Goal: Find specific page/section: Find specific page/section

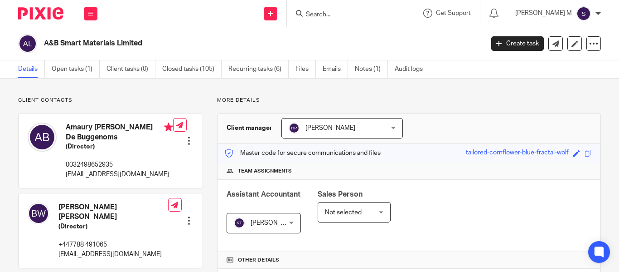
click at [351, 15] on input "Search" at bounding box center [346, 15] width 82 height 8
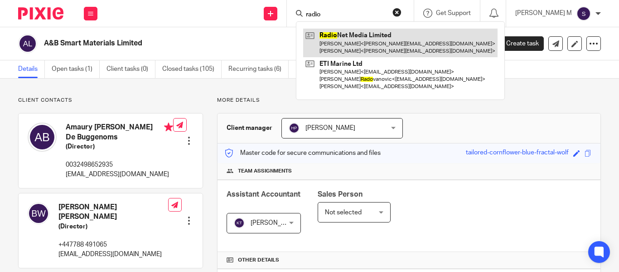
type input "radio"
click at [375, 38] on link at bounding box center [400, 43] width 194 height 28
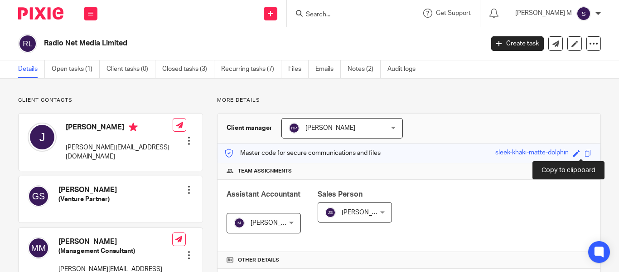
click at [585, 154] on span at bounding box center [588, 153] width 7 height 7
click at [338, 13] on input "Search" at bounding box center [346, 15] width 82 height 8
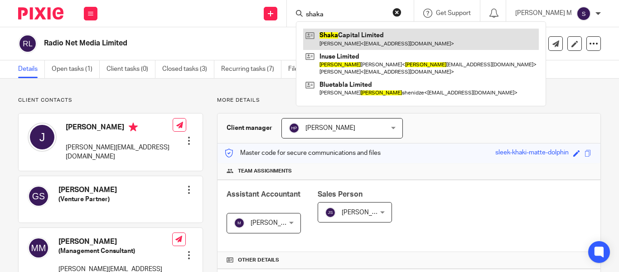
type input "shaka"
click at [389, 46] on link at bounding box center [421, 39] width 236 height 21
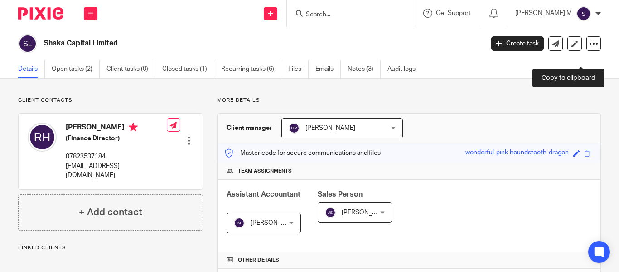
scroll to position [92, 0]
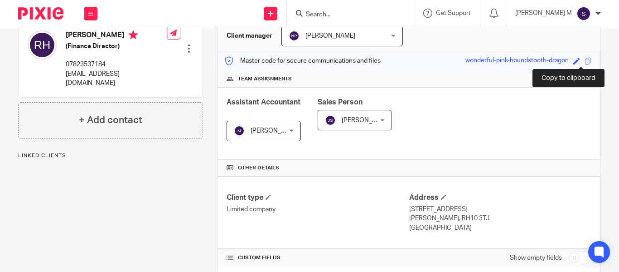
click at [585, 62] on span at bounding box center [588, 61] width 7 height 7
